Goal: Information Seeking & Learning: Learn about a topic

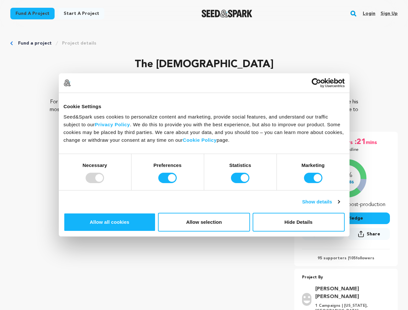
click at [104, 183] on div at bounding box center [95, 178] width 18 height 10
click at [177, 183] on input "Preferences" at bounding box center [167, 178] width 18 height 10
checkbox input "false"
click at [241, 183] on input "Statistics" at bounding box center [240, 178] width 18 height 10
checkbox input "false"
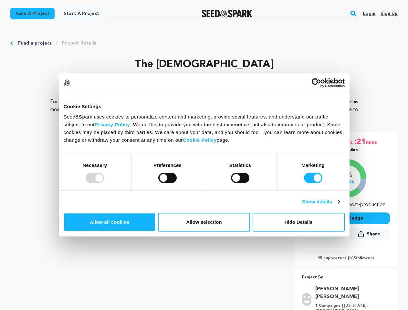
click at [304, 183] on input "Marketing" at bounding box center [313, 178] width 18 height 10
click at [340, 206] on link "Show details" at bounding box center [320, 202] width 37 height 8
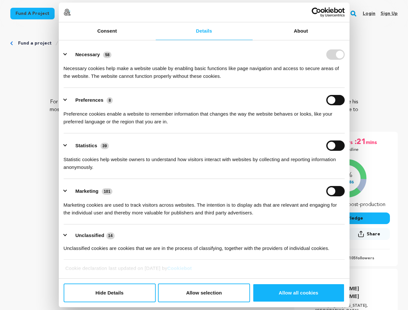
click at [350, 40] on link "About" at bounding box center [301, 31] width 97 height 18
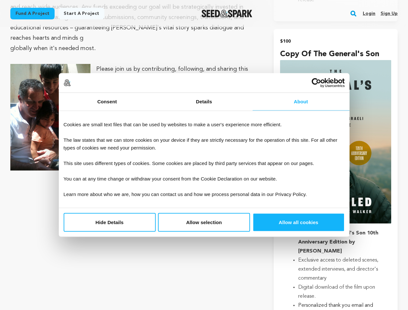
click at [355, 14] on rect "button" at bounding box center [354, 14] width 8 height 8
click at [75, 43] on input "text" at bounding box center [204, 46] width 368 height 9
